Goal: Transaction & Acquisition: Purchase product/service

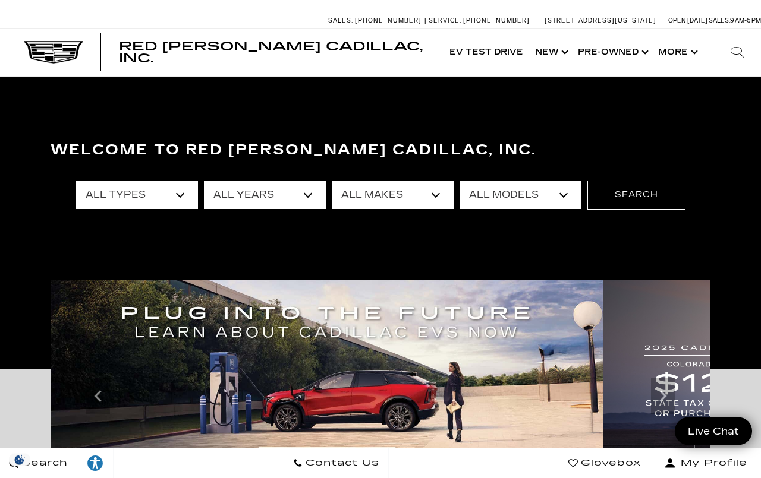
click at [443, 196] on select "All Makes Audi BMW Buick Cadillac Chevrolet Ford Honda Jeep Land Rover Lexus Me…" at bounding box center [393, 195] width 122 height 29
select select "Cadillac"
click at [567, 204] on select "All Models CT4 CT5 DTS Escalade Escalade ESV ESCALADE IQ ESCALADE IQL LYRIQ OPT…" at bounding box center [520, 195] width 122 height 29
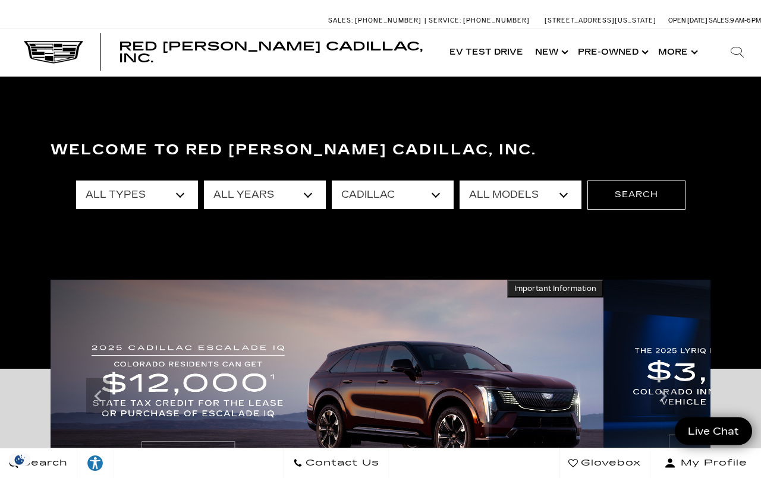
select select "XT5"
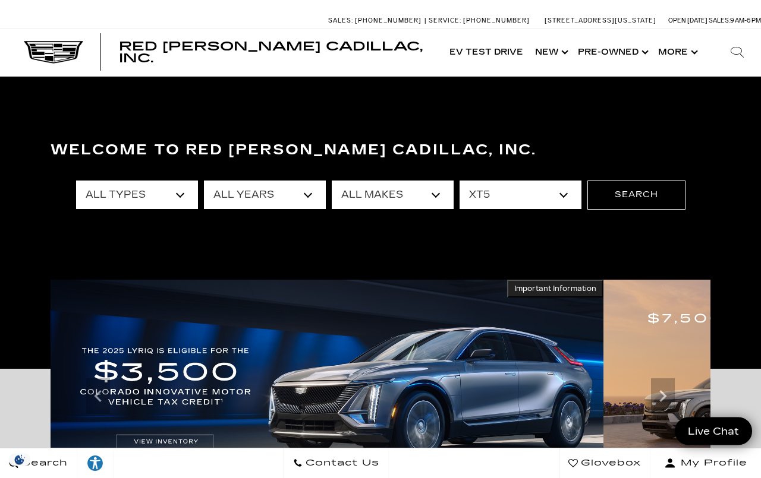
click at [311, 200] on select "All Years 2025 2024 2018" at bounding box center [265, 195] width 122 height 29
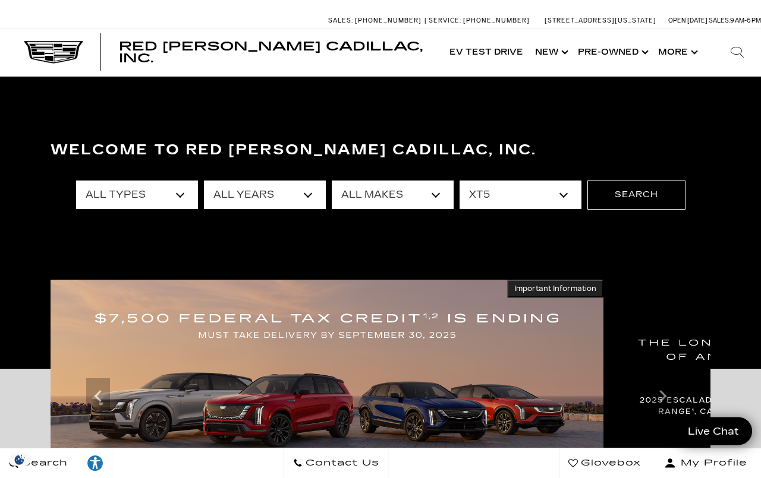
select select "2025"
click at [644, 204] on button "Search" at bounding box center [636, 195] width 98 height 29
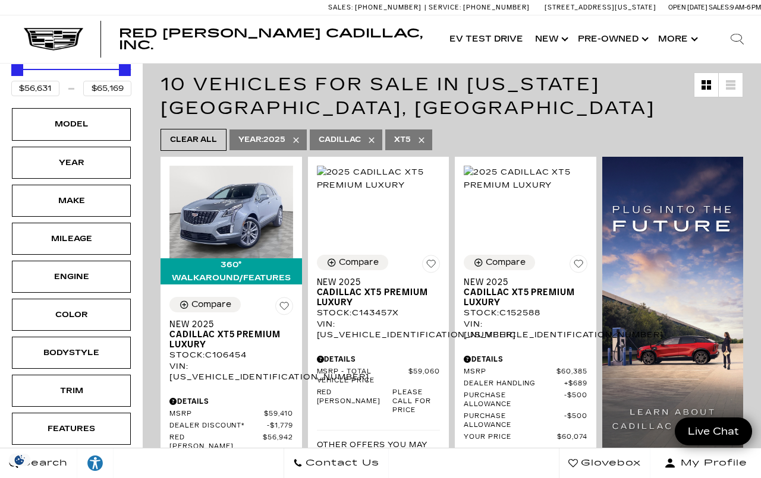
scroll to position [190, 0]
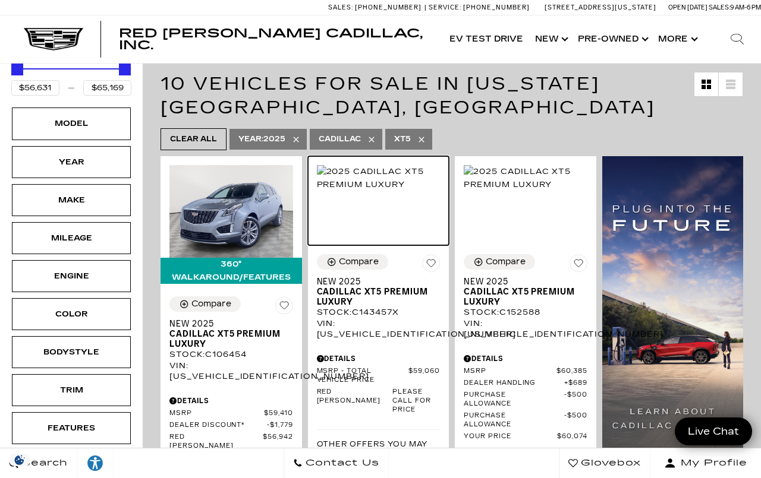
click at [390, 175] on img at bounding box center [379, 178] width 124 height 26
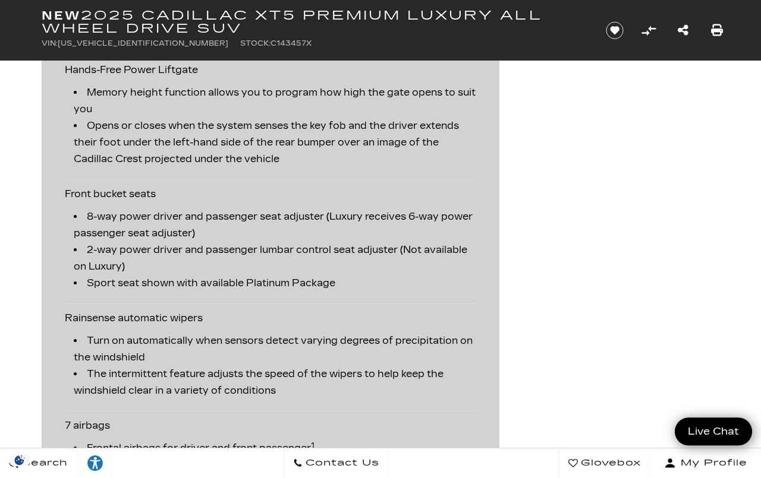
scroll to position [2375, 0]
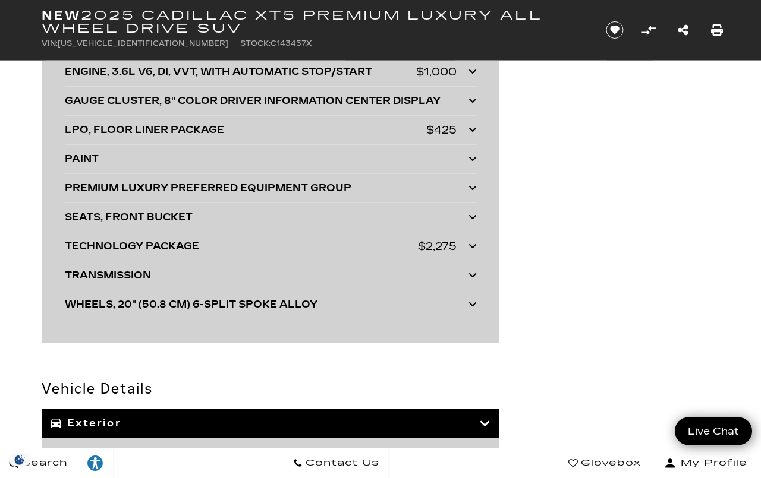
click at [476, 193] on icon at bounding box center [472, 188] width 8 height 10
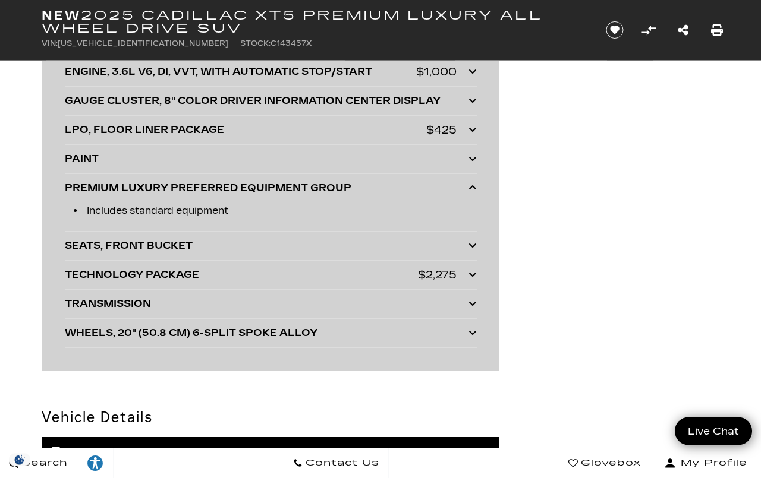
scroll to position [3203, 0]
click at [471, 279] on icon at bounding box center [472, 275] width 8 height 10
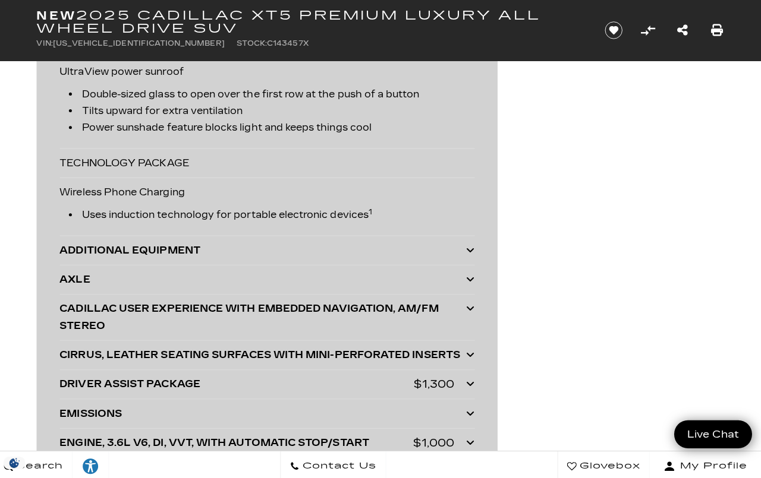
scroll to position [2822, 0]
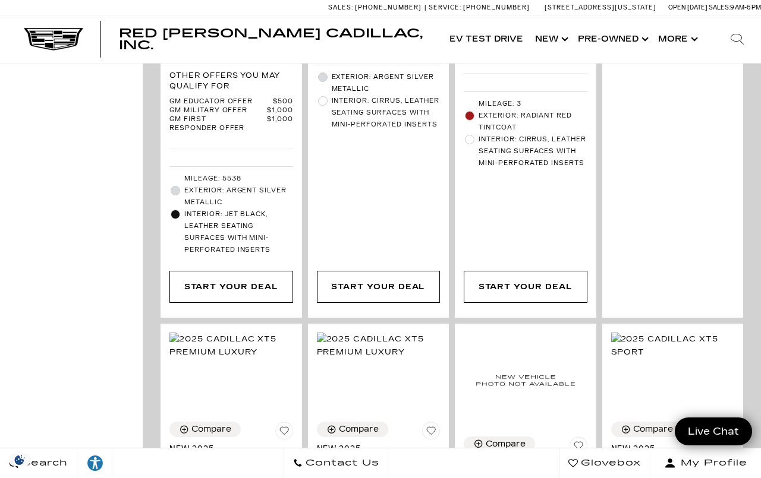
scroll to position [663, 0]
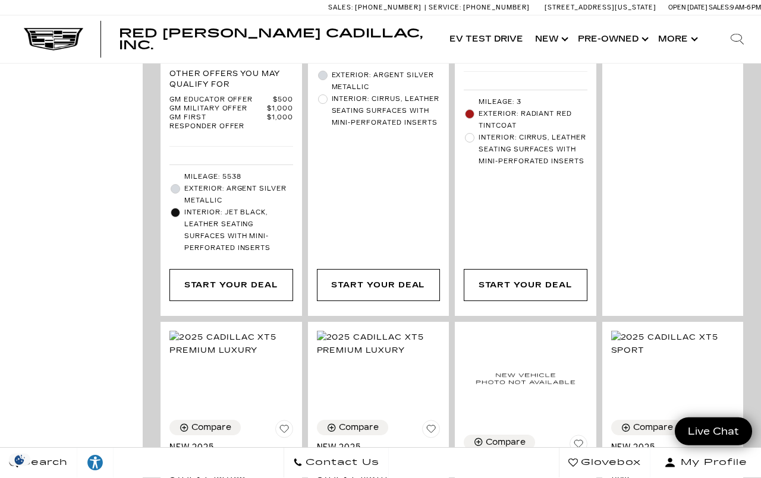
click at [524, 292] on div "Start Your Deal" at bounding box center [525, 285] width 94 height 13
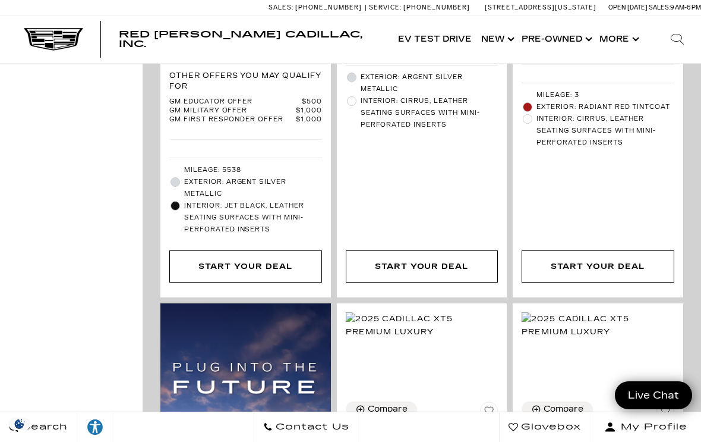
scroll to position [660, 0]
